Goal: Information Seeking & Learning: Learn about a topic

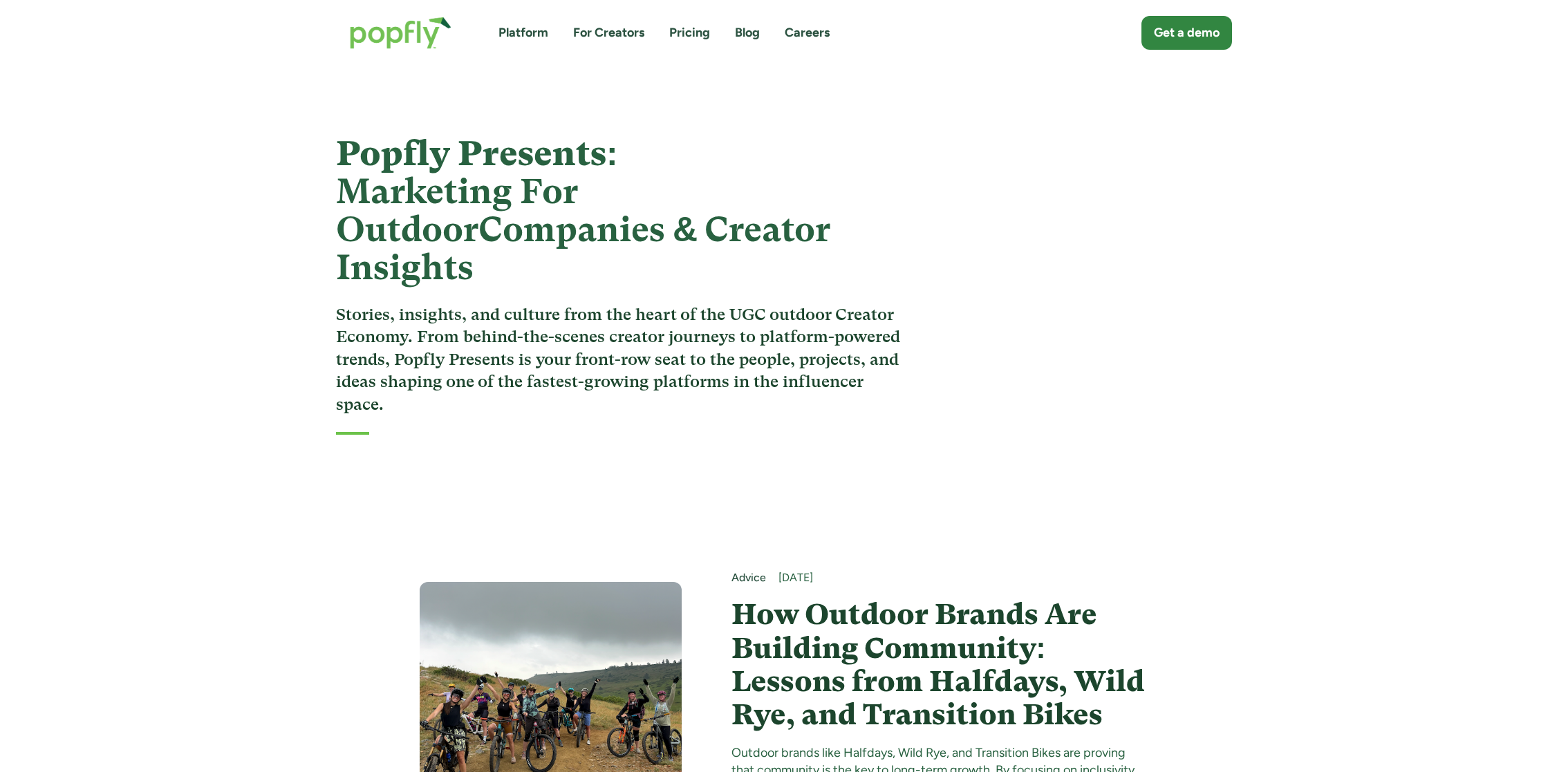
click at [877, 651] on h4 "How Outdoor Brands Are Building Community: Lessons from Halfdays, Wild Rye, and…" at bounding box center [940, 664] width 418 height 133
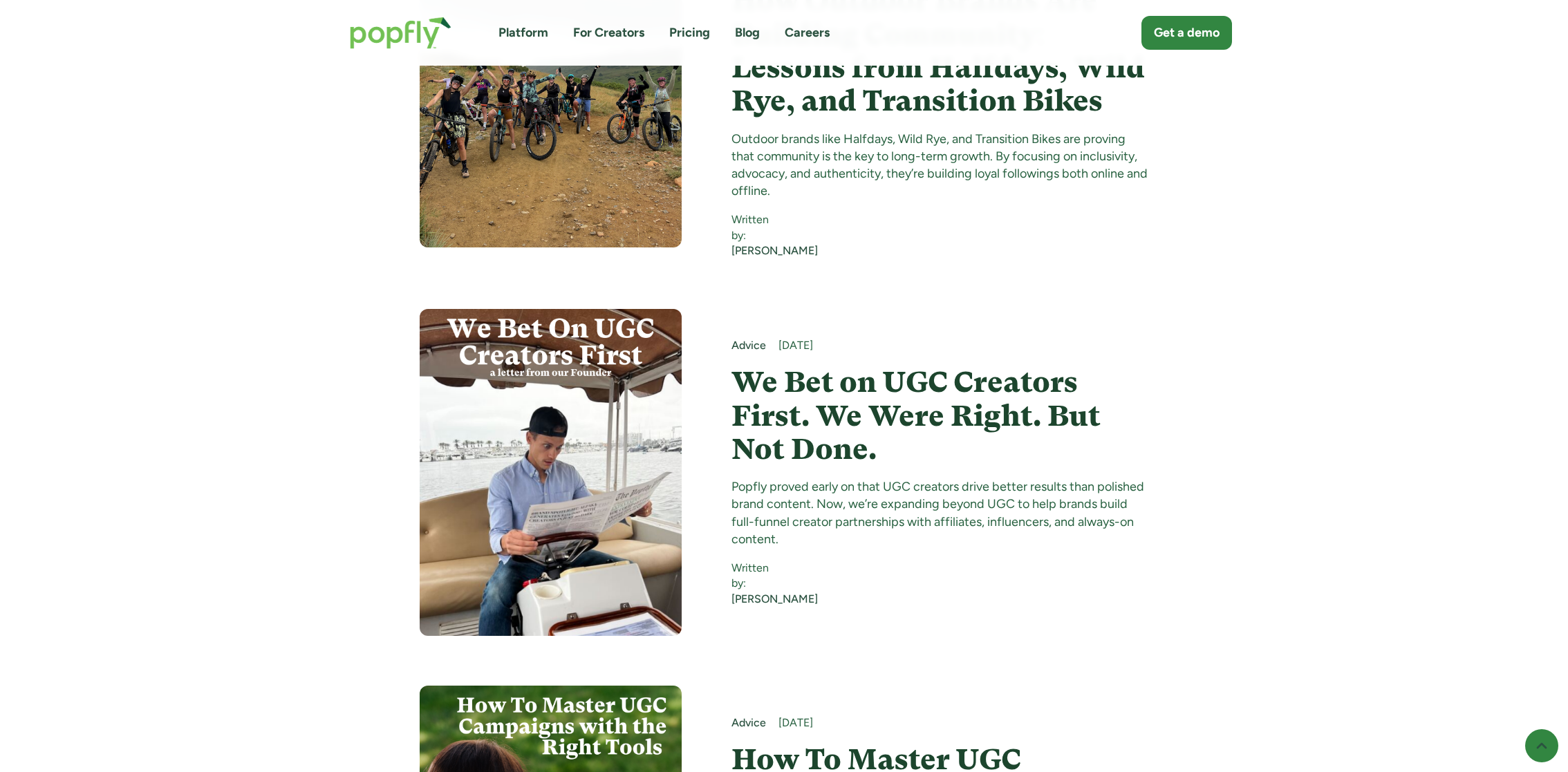
scroll to position [616, 0]
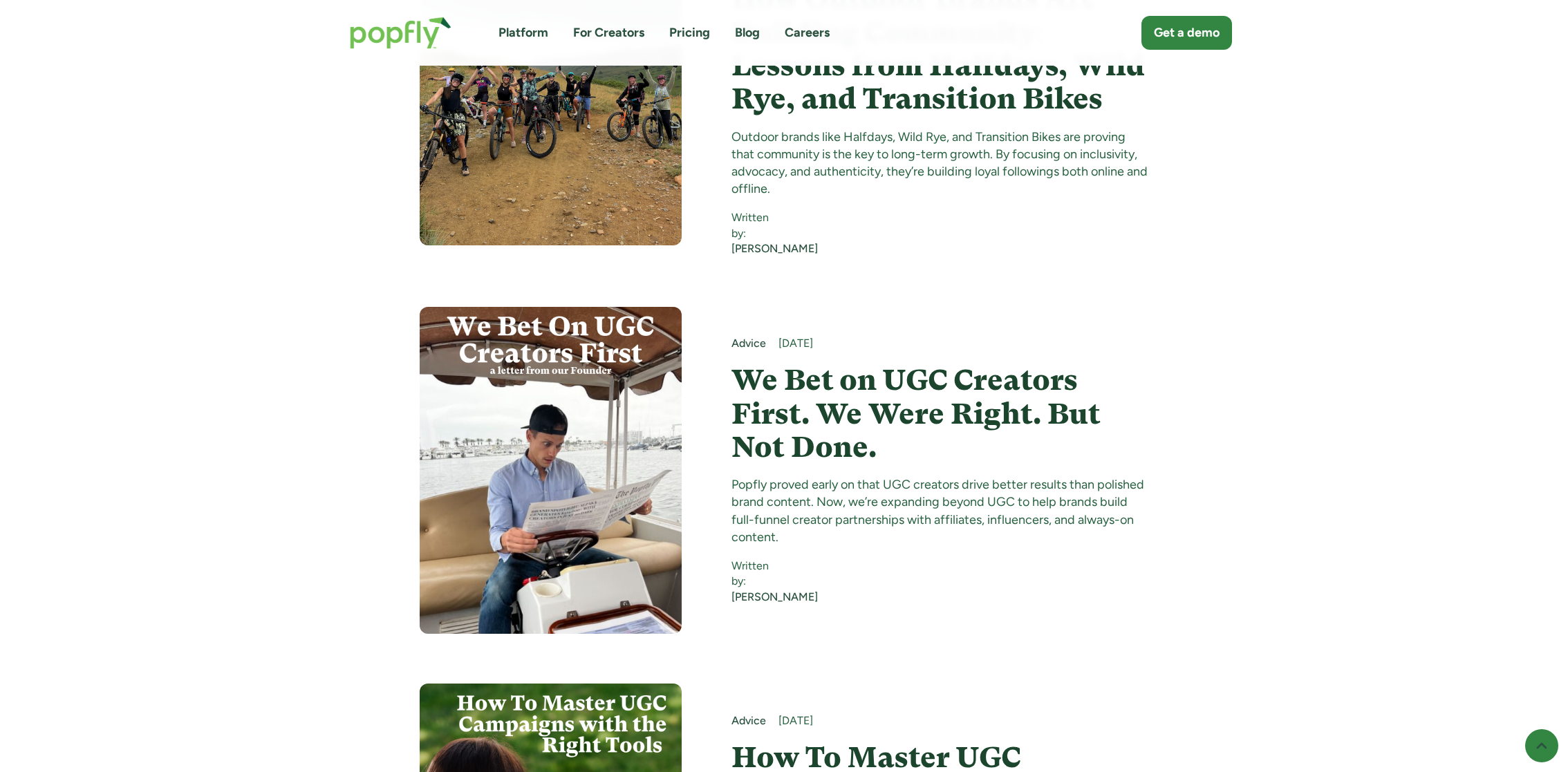
click at [753, 363] on h4 "We Bet on UGC Creators First. We Were Right. But Not Done." at bounding box center [940, 413] width 418 height 100
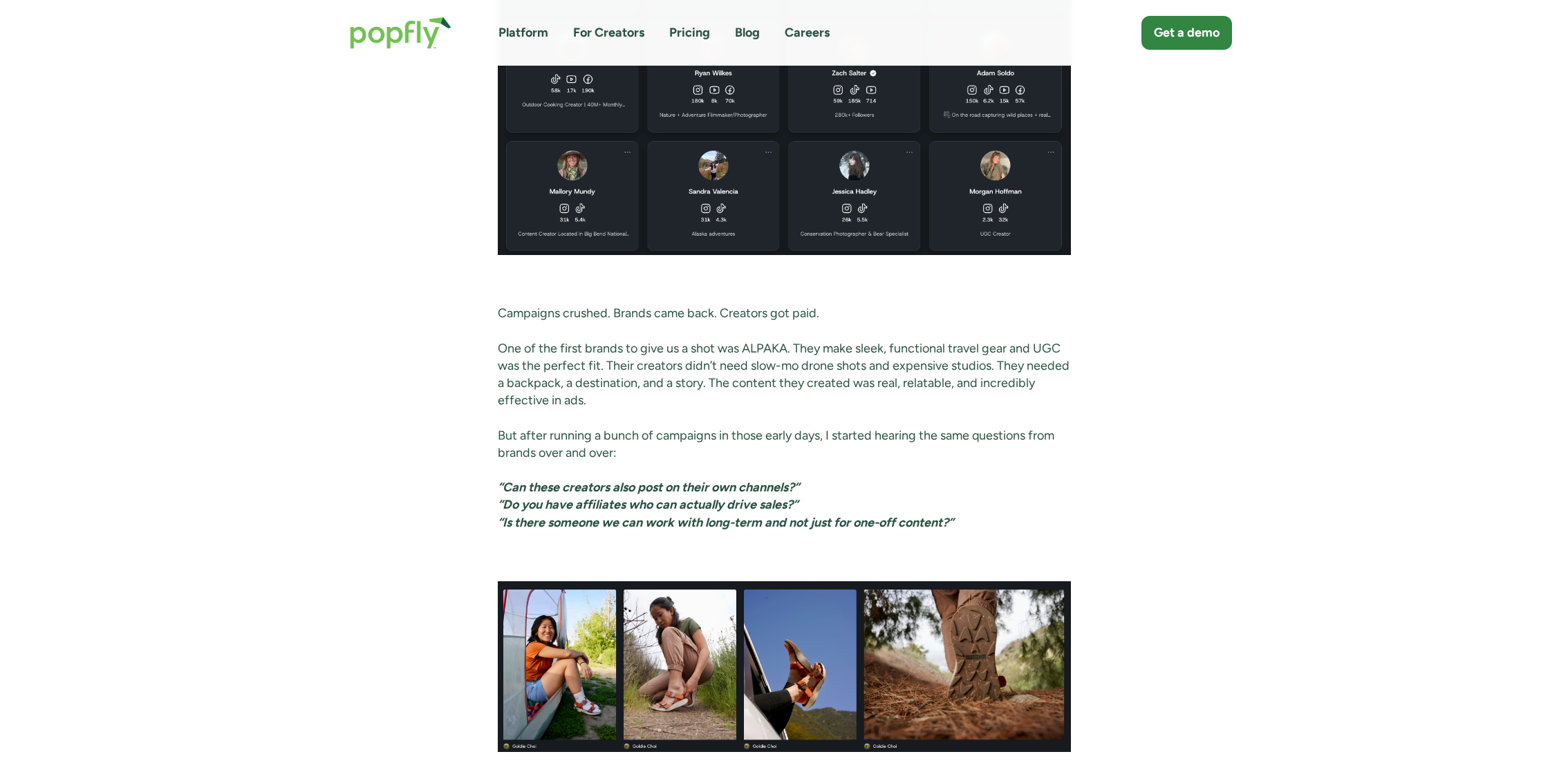
scroll to position [2082, 0]
